Goal: Transaction & Acquisition: Book appointment/travel/reservation

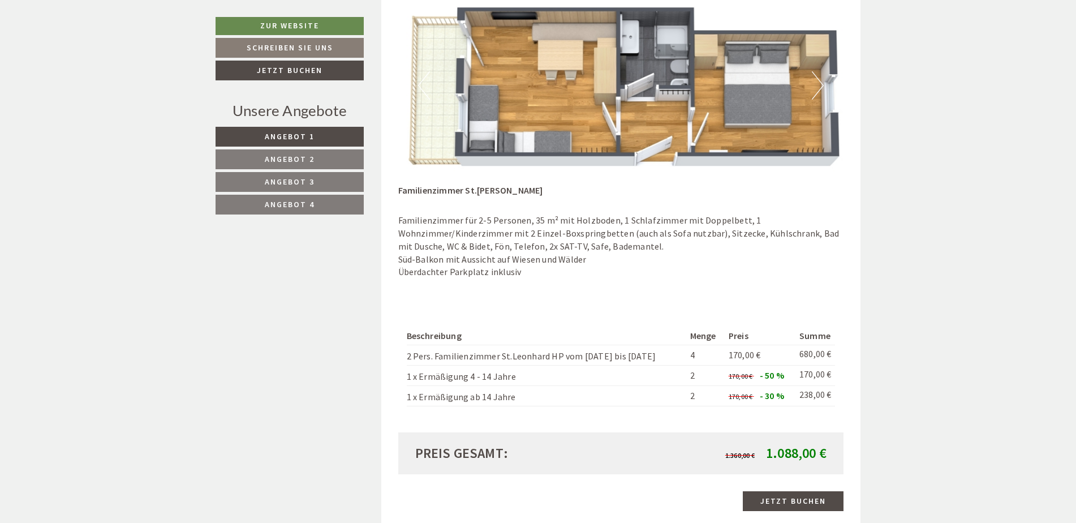
click at [821, 84] on button "Next" at bounding box center [818, 85] width 12 height 28
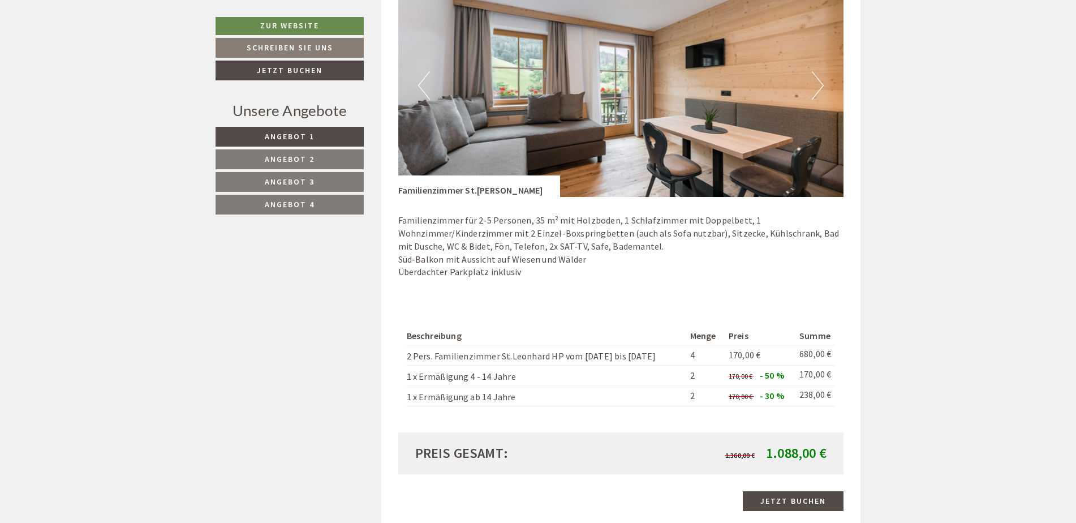
click at [821, 83] on button "Next" at bounding box center [818, 85] width 12 height 28
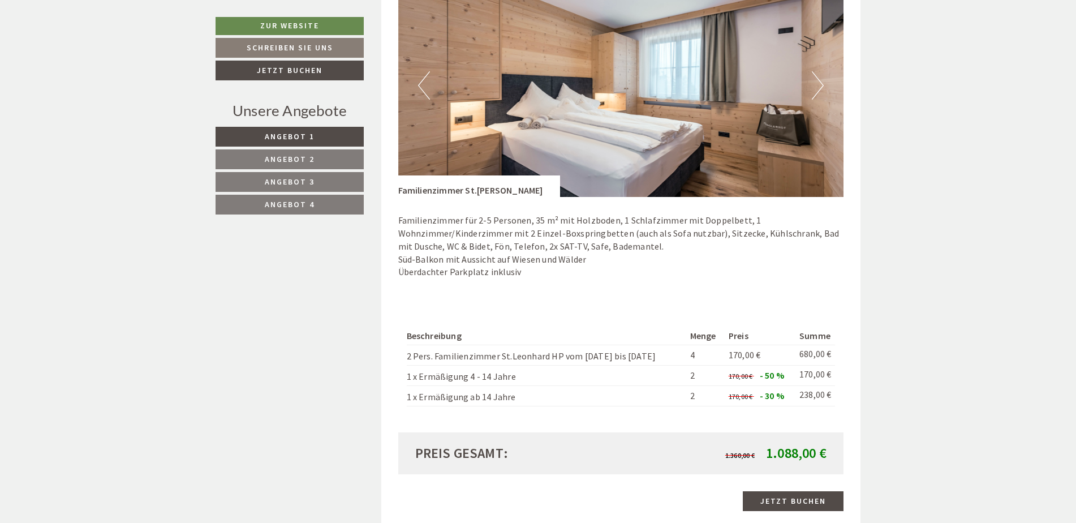
click at [824, 85] on img at bounding box center [621, 85] width 446 height 223
click at [823, 85] on button "Next" at bounding box center [818, 85] width 12 height 28
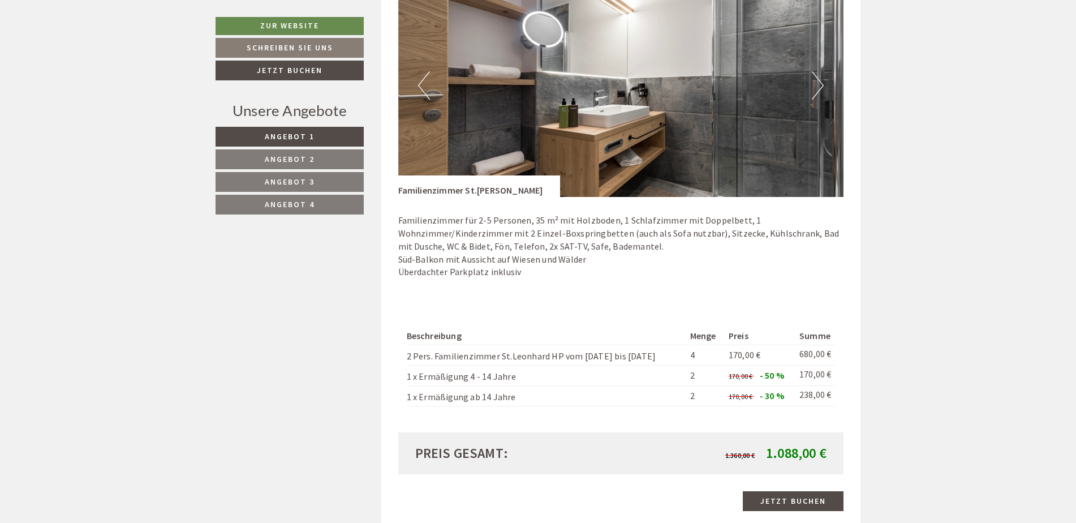
click at [823, 86] on button "Next" at bounding box center [818, 85] width 12 height 28
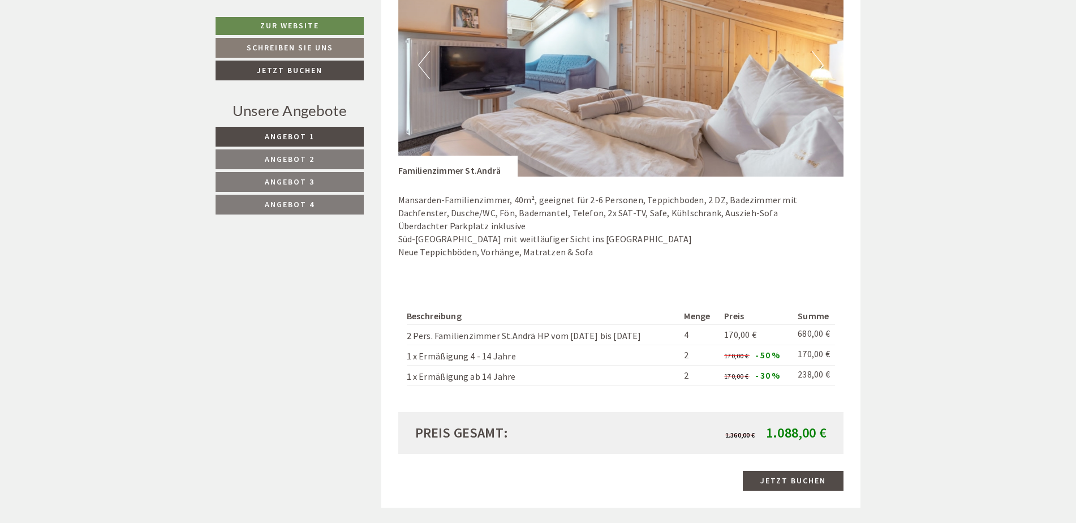
scroll to position [679, 0]
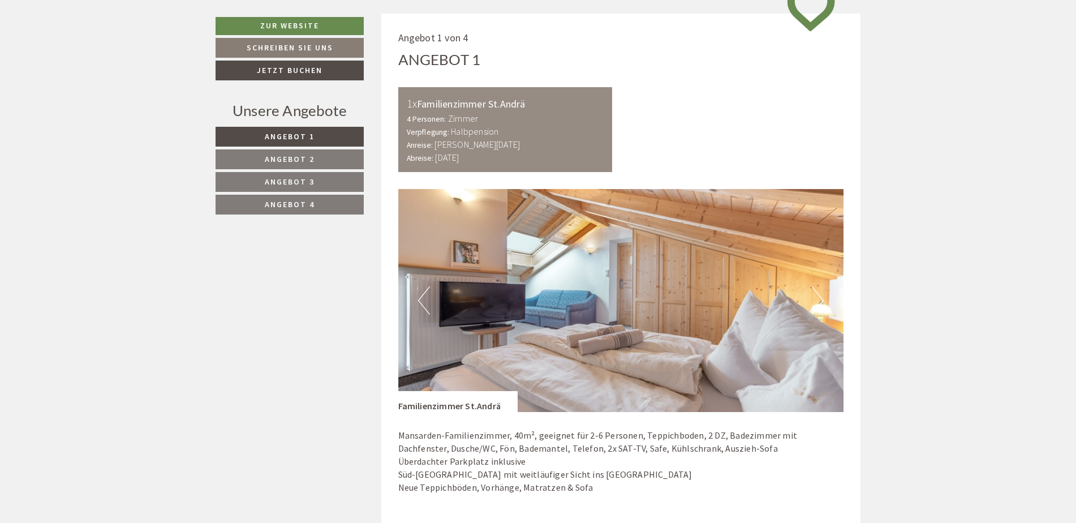
click at [823, 301] on button "Next" at bounding box center [818, 300] width 12 height 28
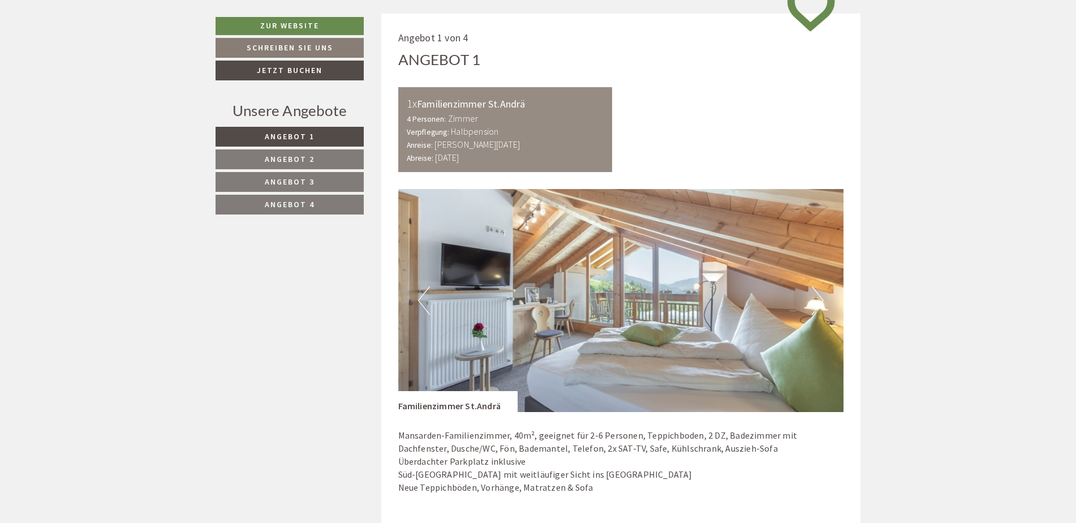
click at [823, 302] on button "Next" at bounding box center [818, 300] width 12 height 28
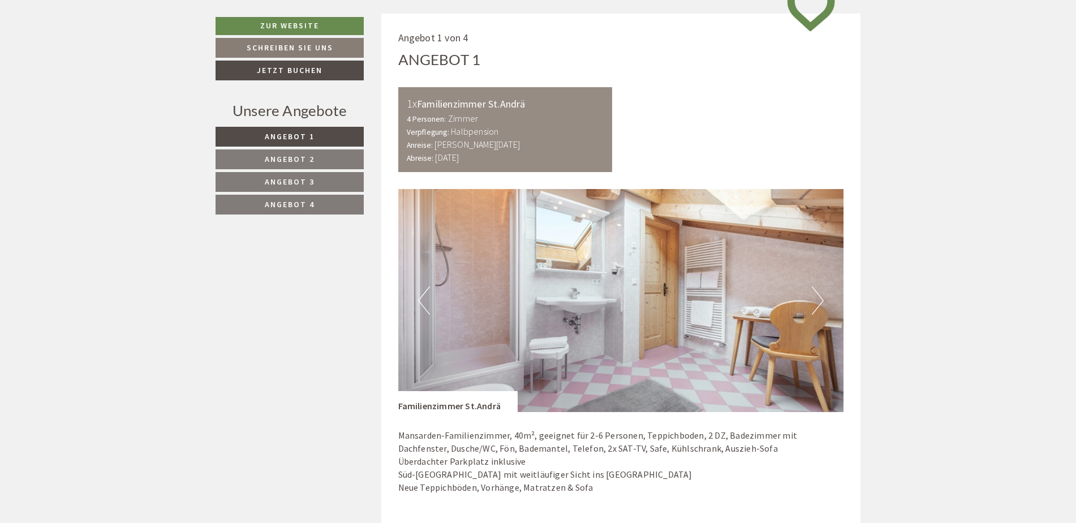
click at [823, 303] on button "Next" at bounding box center [818, 300] width 12 height 28
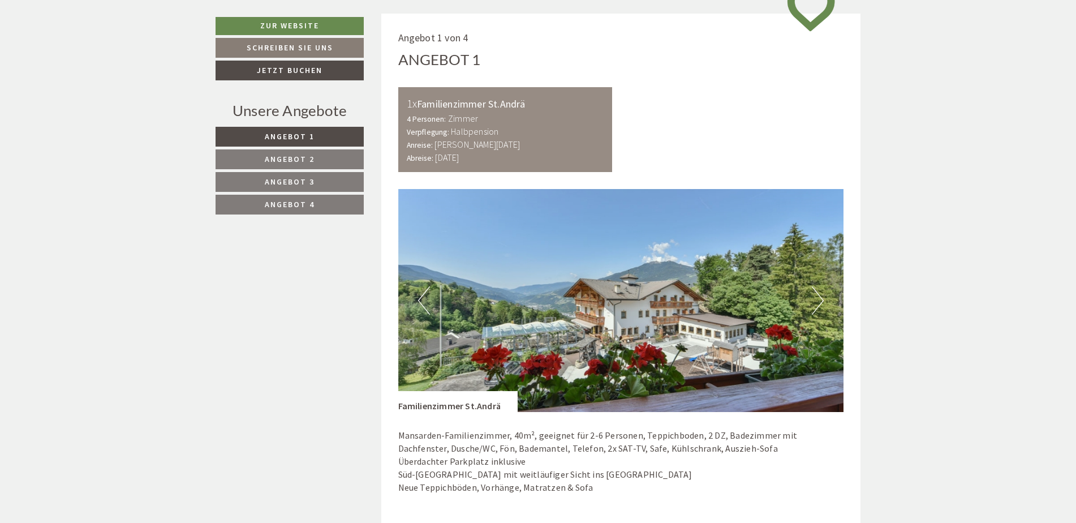
click at [823, 303] on button "Next" at bounding box center [818, 300] width 12 height 28
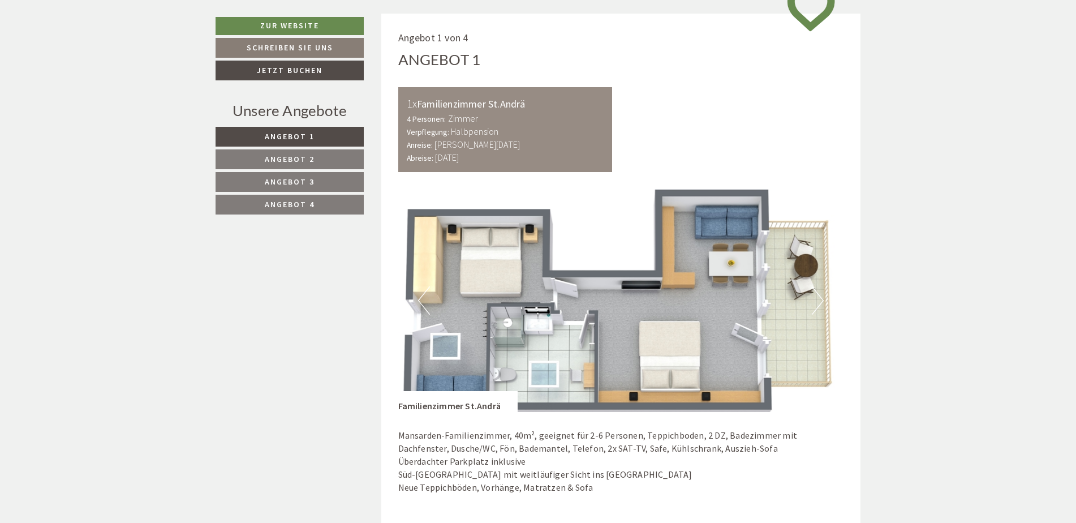
click at [451, 349] on img at bounding box center [621, 300] width 446 height 223
click at [443, 355] on img at bounding box center [621, 300] width 446 height 223
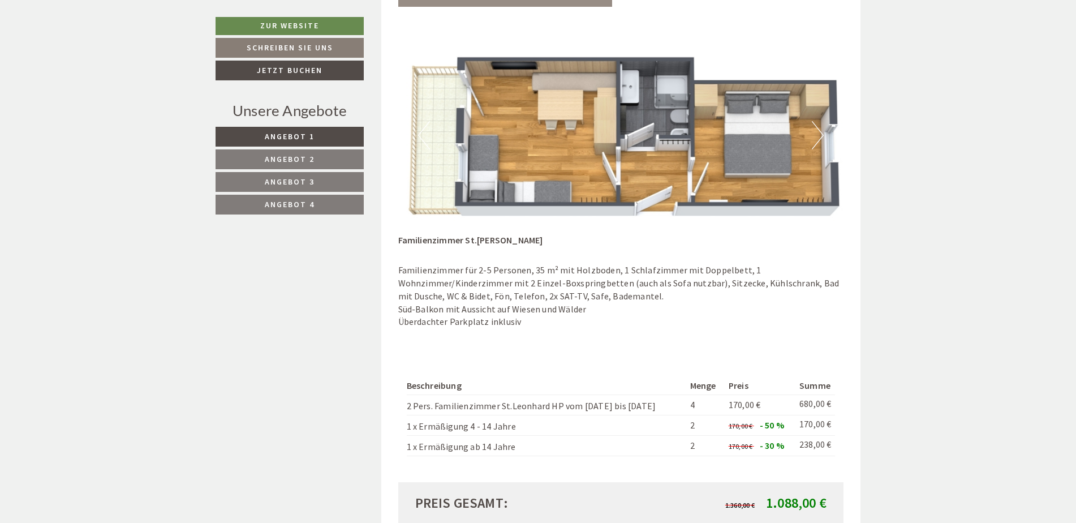
scroll to position [1584, 0]
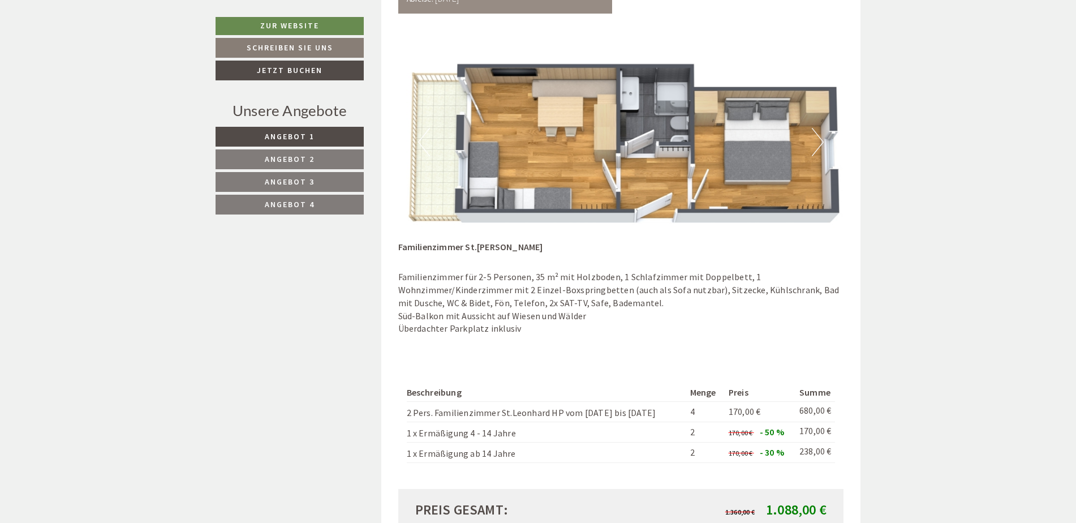
click at [821, 138] on button "Next" at bounding box center [818, 142] width 12 height 28
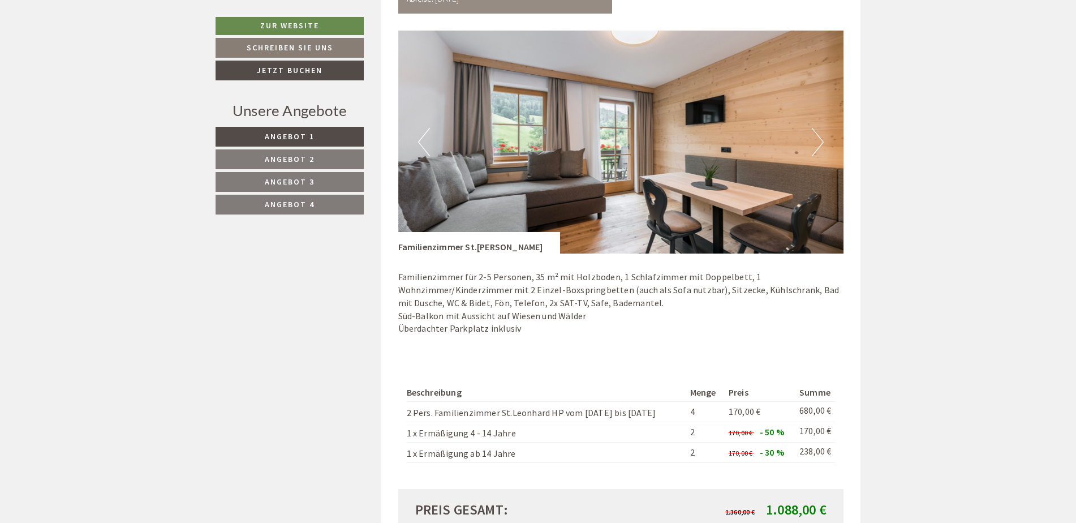
click at [821, 138] on button "Next" at bounding box center [818, 142] width 12 height 28
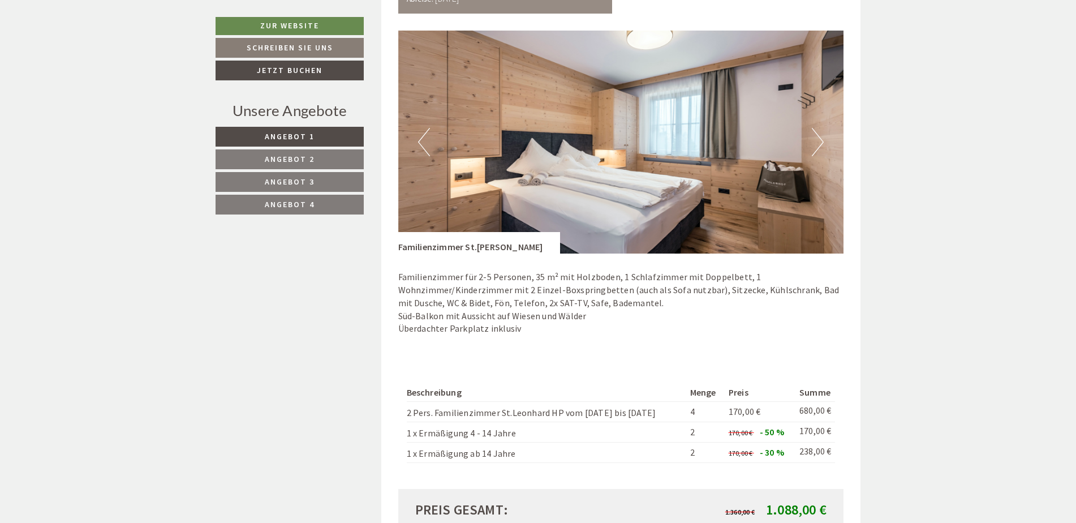
click at [820, 138] on button "Next" at bounding box center [818, 142] width 12 height 28
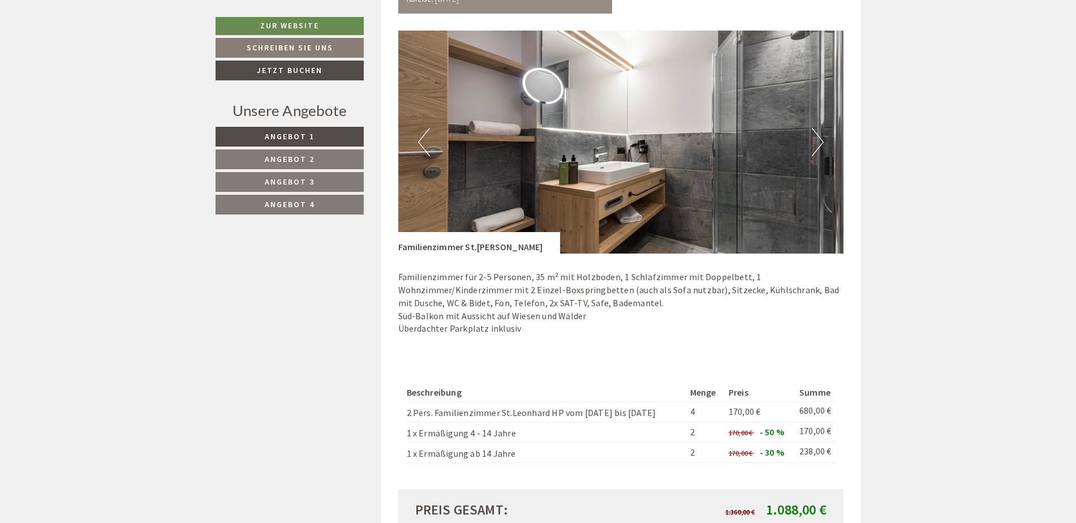
click at [820, 138] on button "Next" at bounding box center [818, 142] width 12 height 28
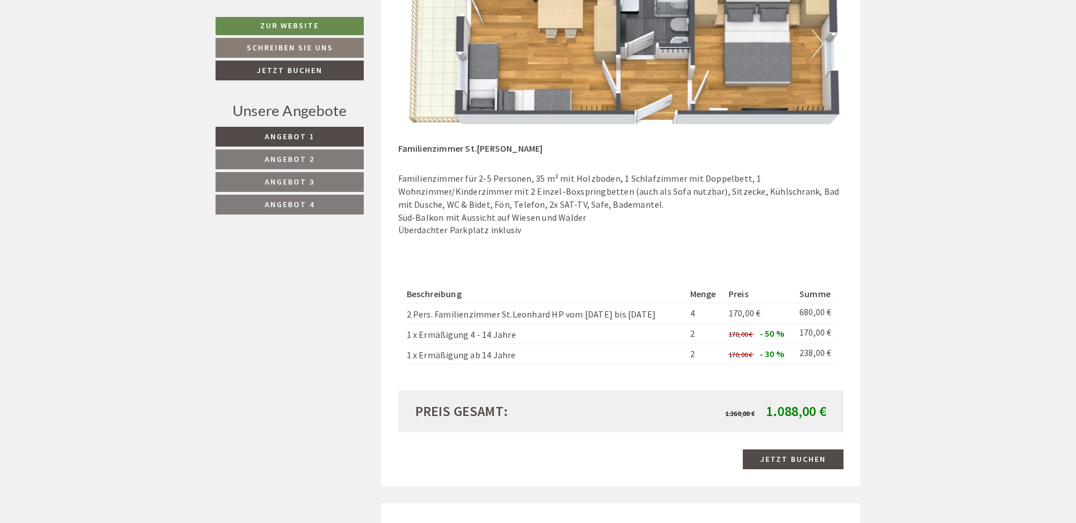
scroll to position [2037, 0]
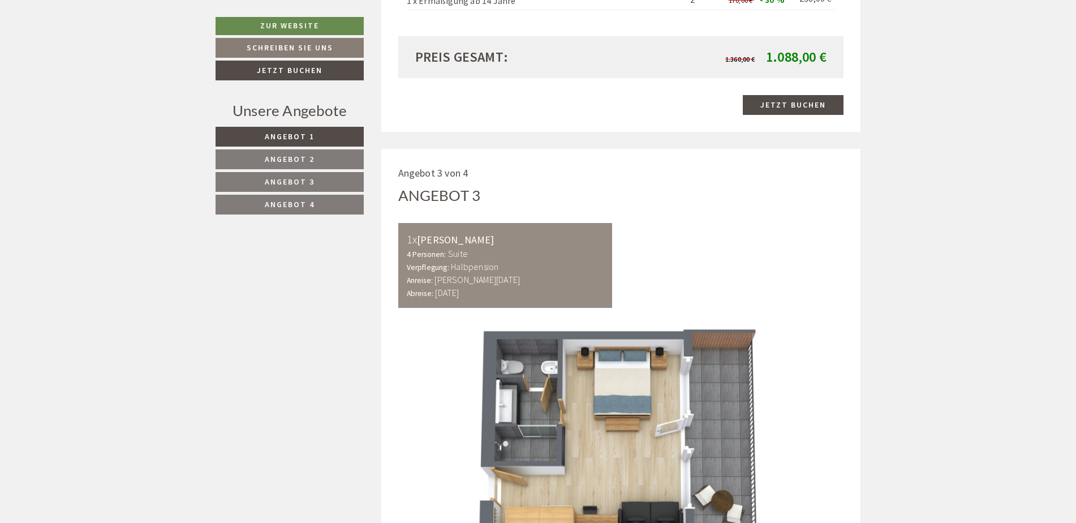
click at [290, 158] on span "Angebot 2" at bounding box center [290, 159] width 50 height 10
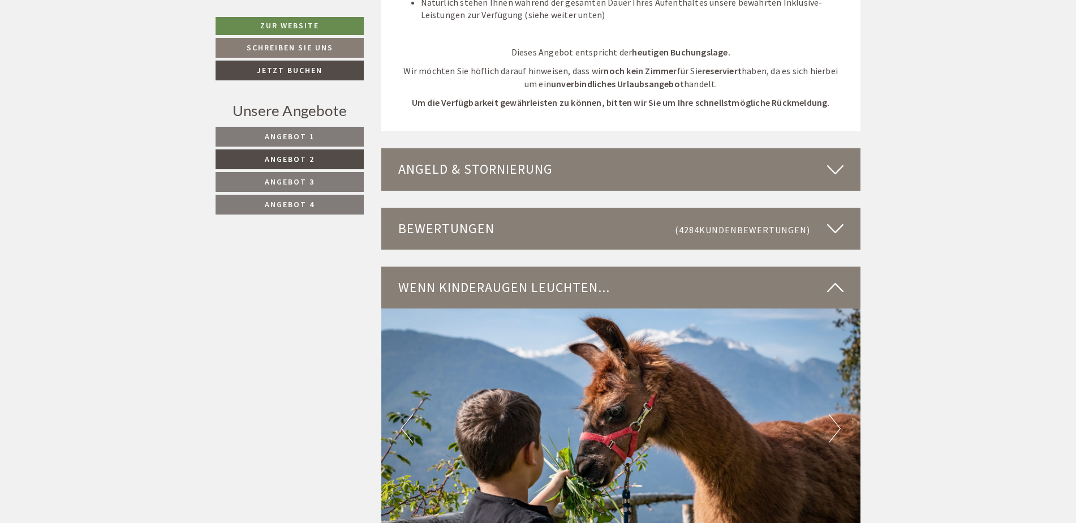
scroll to position [1655, 0]
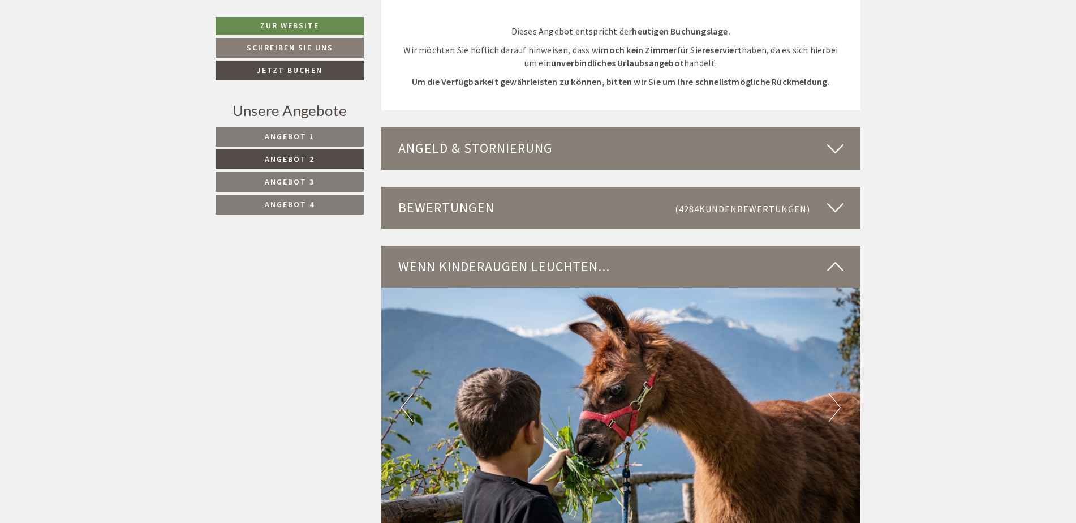
click at [831, 143] on icon at bounding box center [835, 148] width 16 height 19
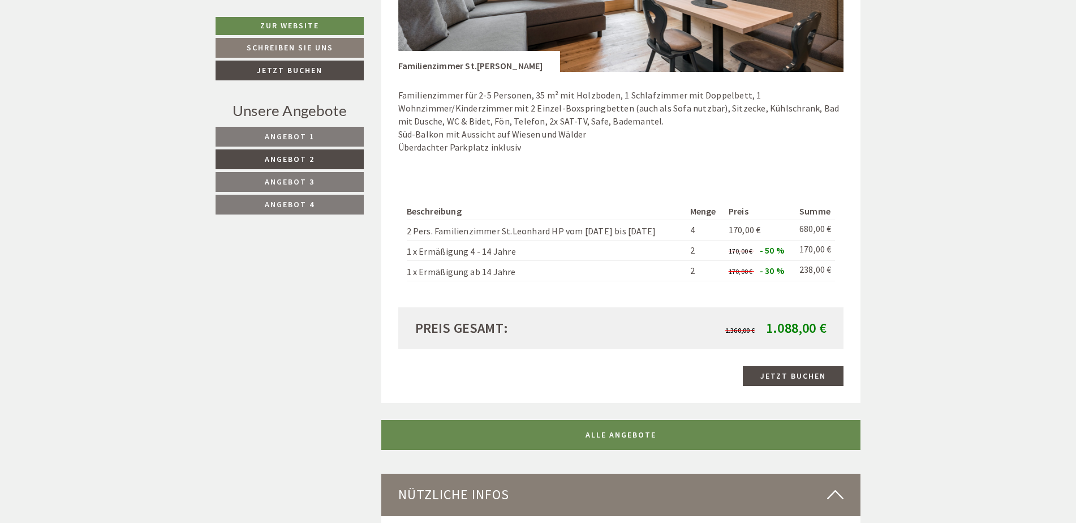
scroll to position [1032, 0]
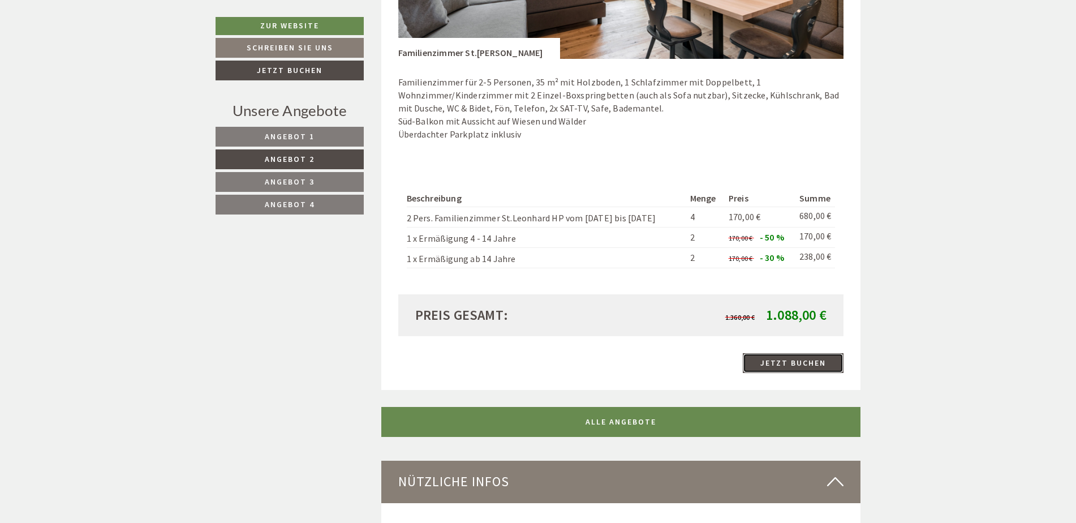
click at [782, 364] on link "Jetzt buchen" at bounding box center [793, 363] width 101 height 20
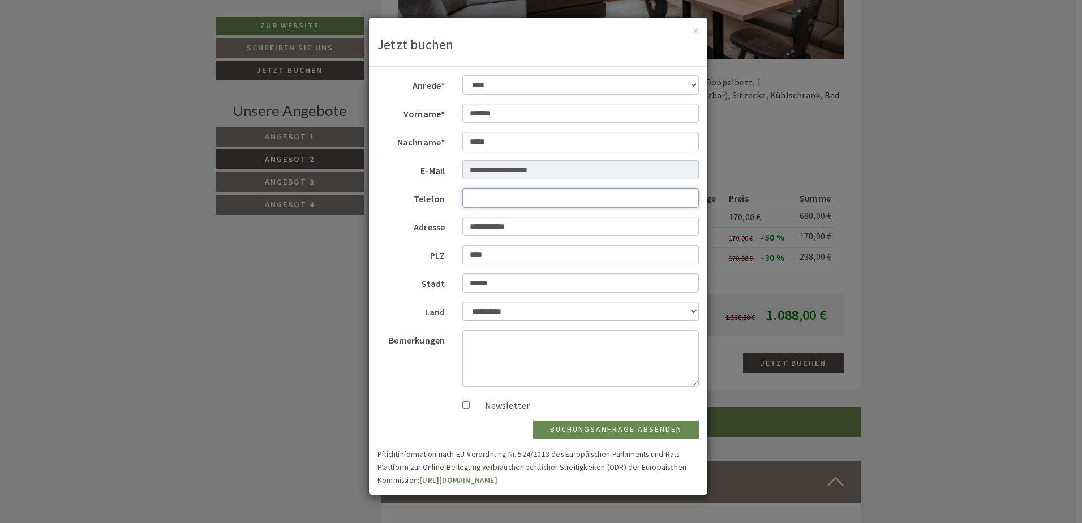
click at [496, 196] on input "Telefon" at bounding box center [580, 197] width 237 height 19
type input "**********"
click at [693, 25] on button "×" at bounding box center [696, 31] width 6 height 12
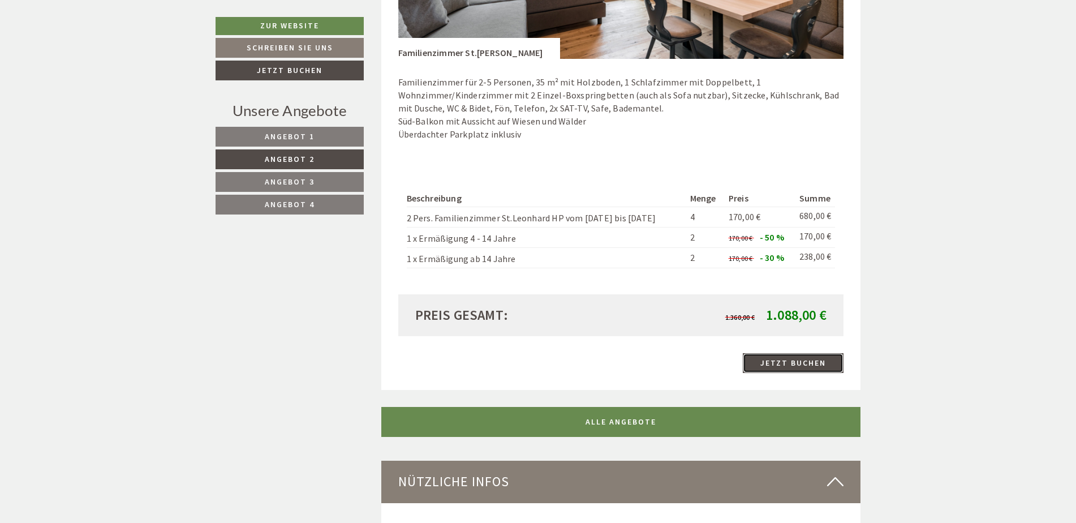
click at [796, 363] on link "Jetzt buchen" at bounding box center [793, 363] width 101 height 20
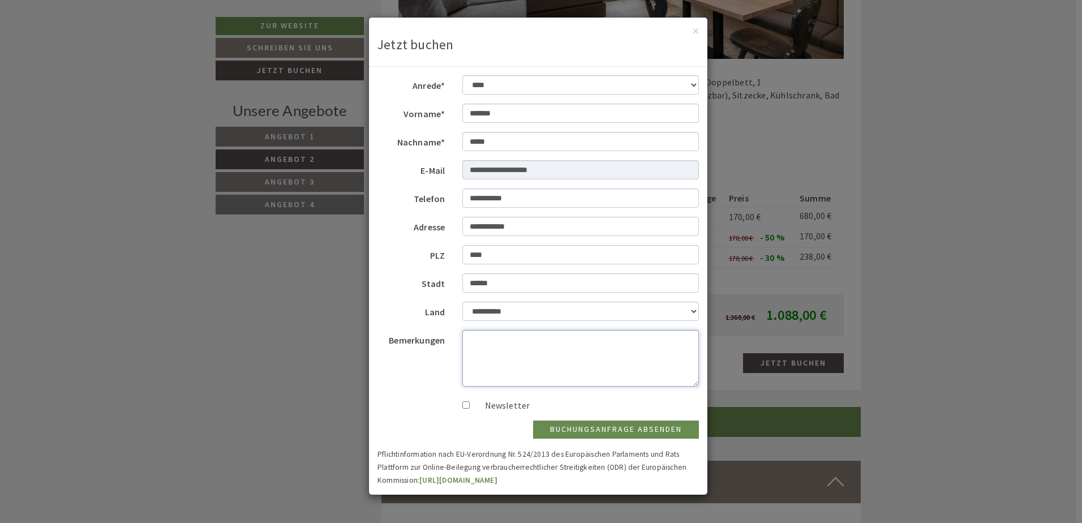
click at [479, 341] on textarea "Bemerkungen" at bounding box center [580, 358] width 237 height 57
click at [696, 31] on button "×" at bounding box center [696, 31] width 6 height 12
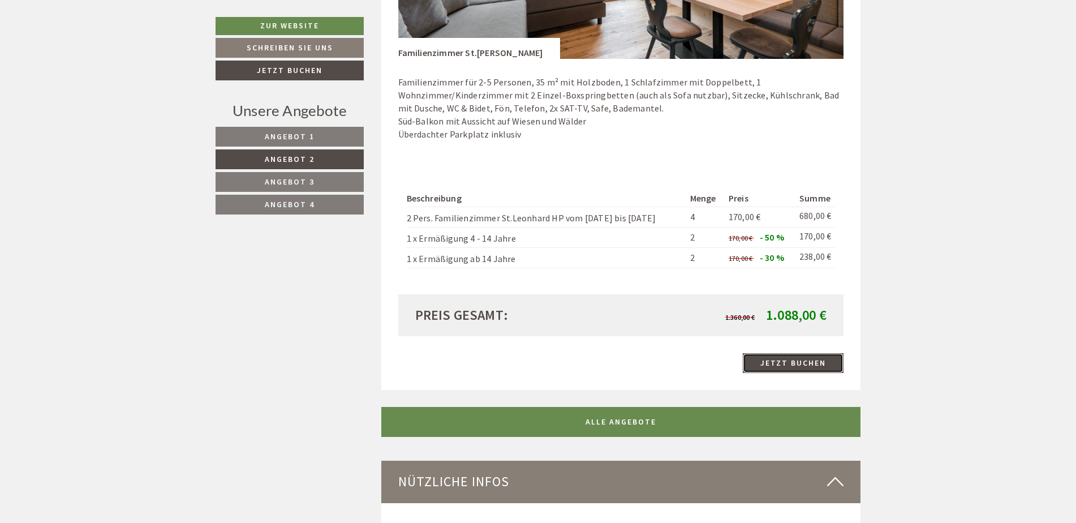
click at [783, 367] on link "Jetzt buchen" at bounding box center [793, 363] width 101 height 20
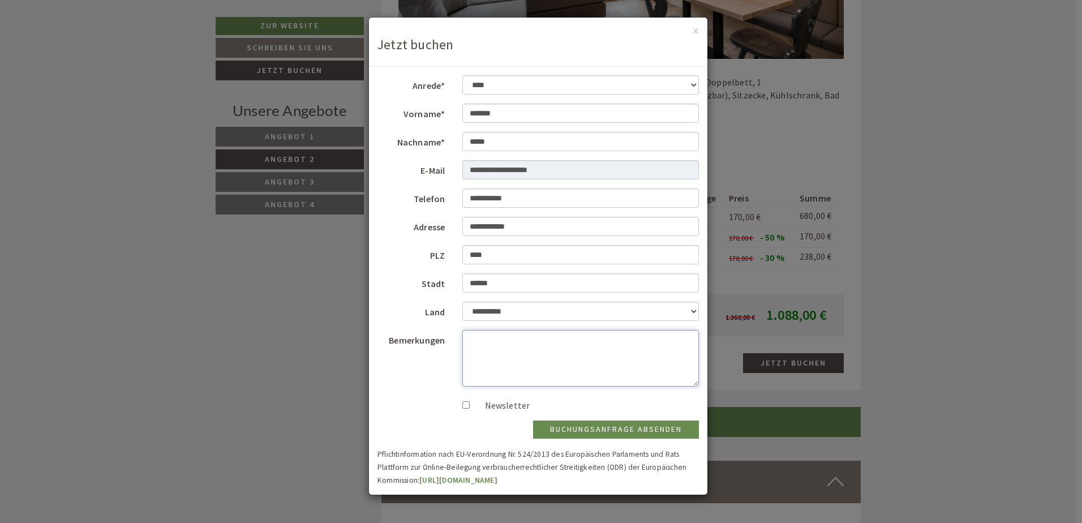
click at [485, 342] on textarea "Bemerkungen" at bounding box center [580, 358] width 237 height 57
click at [476, 339] on textarea "*********" at bounding box center [580, 358] width 237 height 57
click at [480, 340] on textarea "*********" at bounding box center [580, 358] width 237 height 57
click at [538, 341] on textarea "**********" at bounding box center [580, 358] width 237 height 57
type textarea "**********"
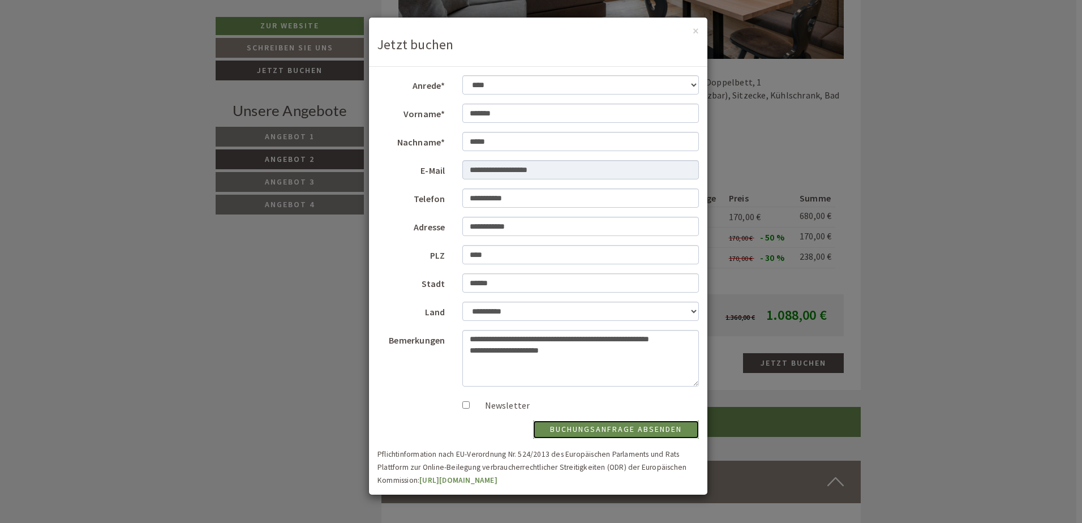
click at [592, 429] on button "Buchungsanfrage absenden" at bounding box center [616, 429] width 166 height 18
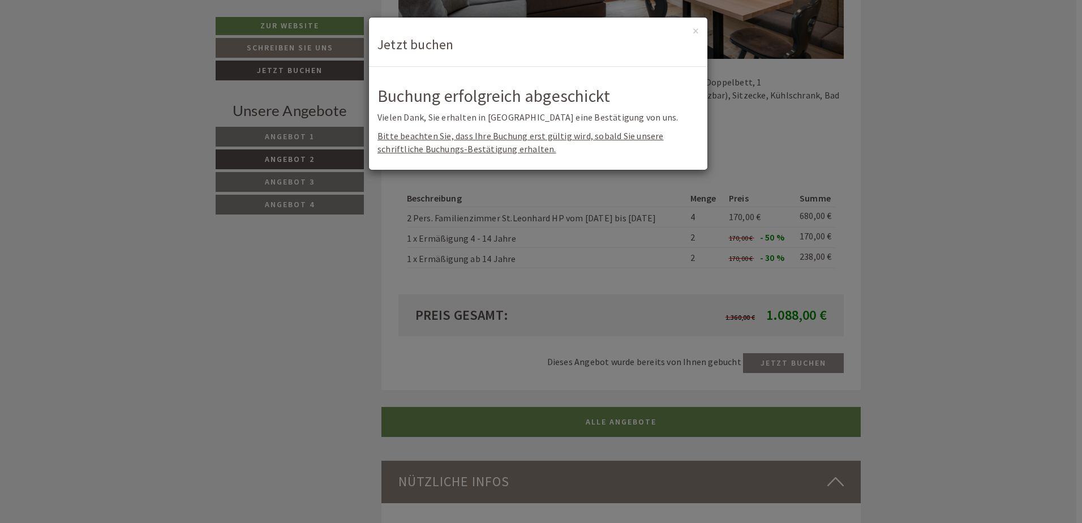
click at [700, 31] on div "× Jetzt buchen" at bounding box center [538, 42] width 338 height 49
click at [699, 31] on div "× Jetzt buchen" at bounding box center [538, 42] width 338 height 49
click at [699, 29] on div "× Jetzt buchen" at bounding box center [538, 42] width 338 height 49
click at [693, 31] on button "×" at bounding box center [696, 31] width 6 height 12
